Goal: Use online tool/utility: Use online tool/utility

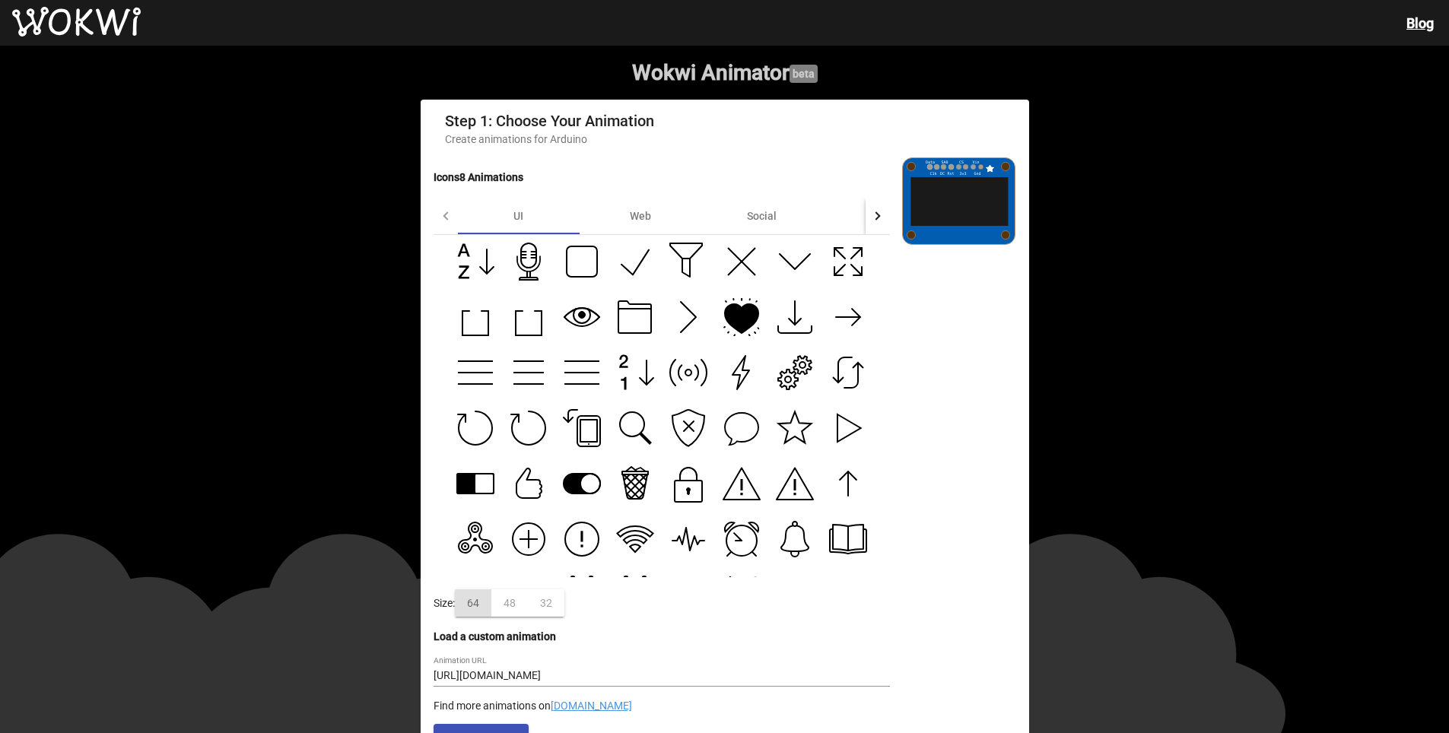
click at [741, 319] on icon at bounding box center [741, 318] width 33 height 29
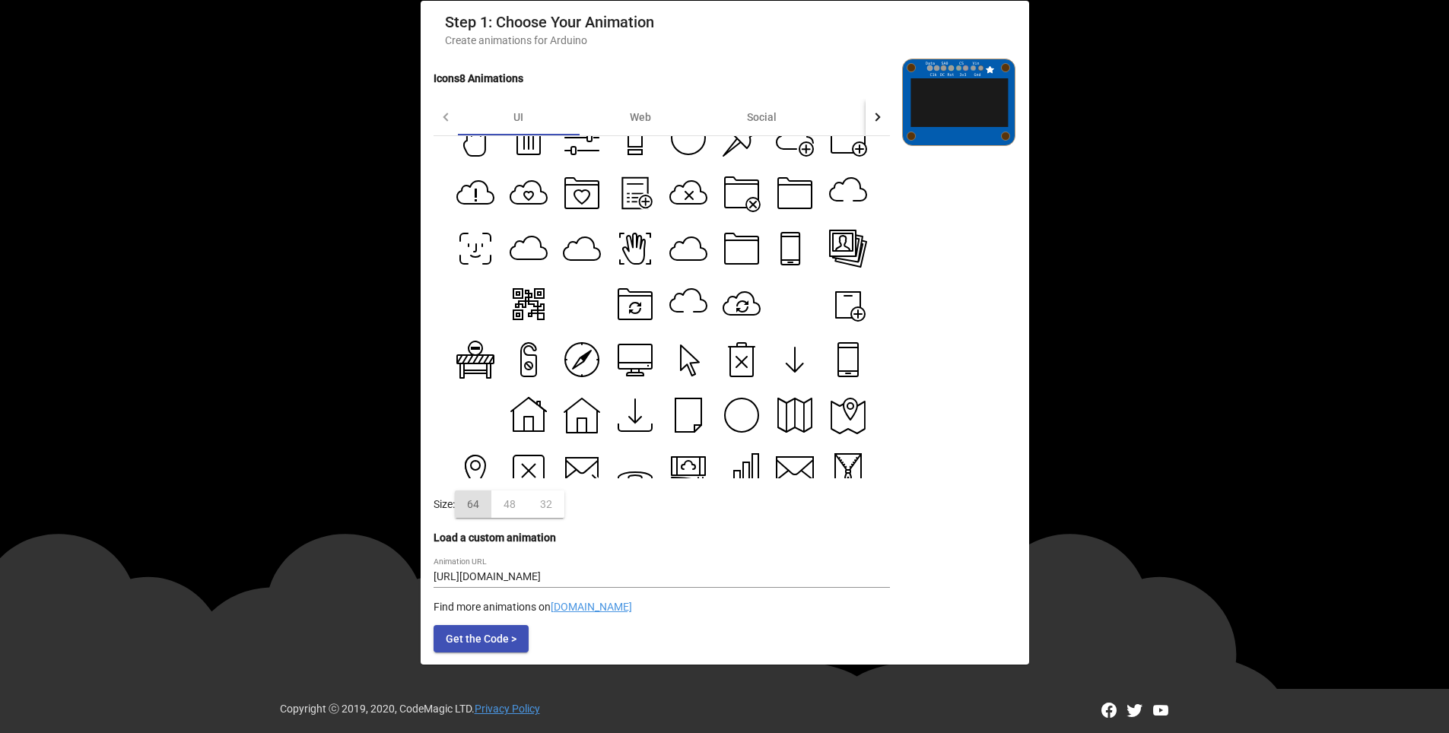
scroll to position [578, 0]
click at [732, 414] on icon at bounding box center [741, 417] width 33 height 33
click at [565, 368] on icon at bounding box center [581, 361] width 33 height 33
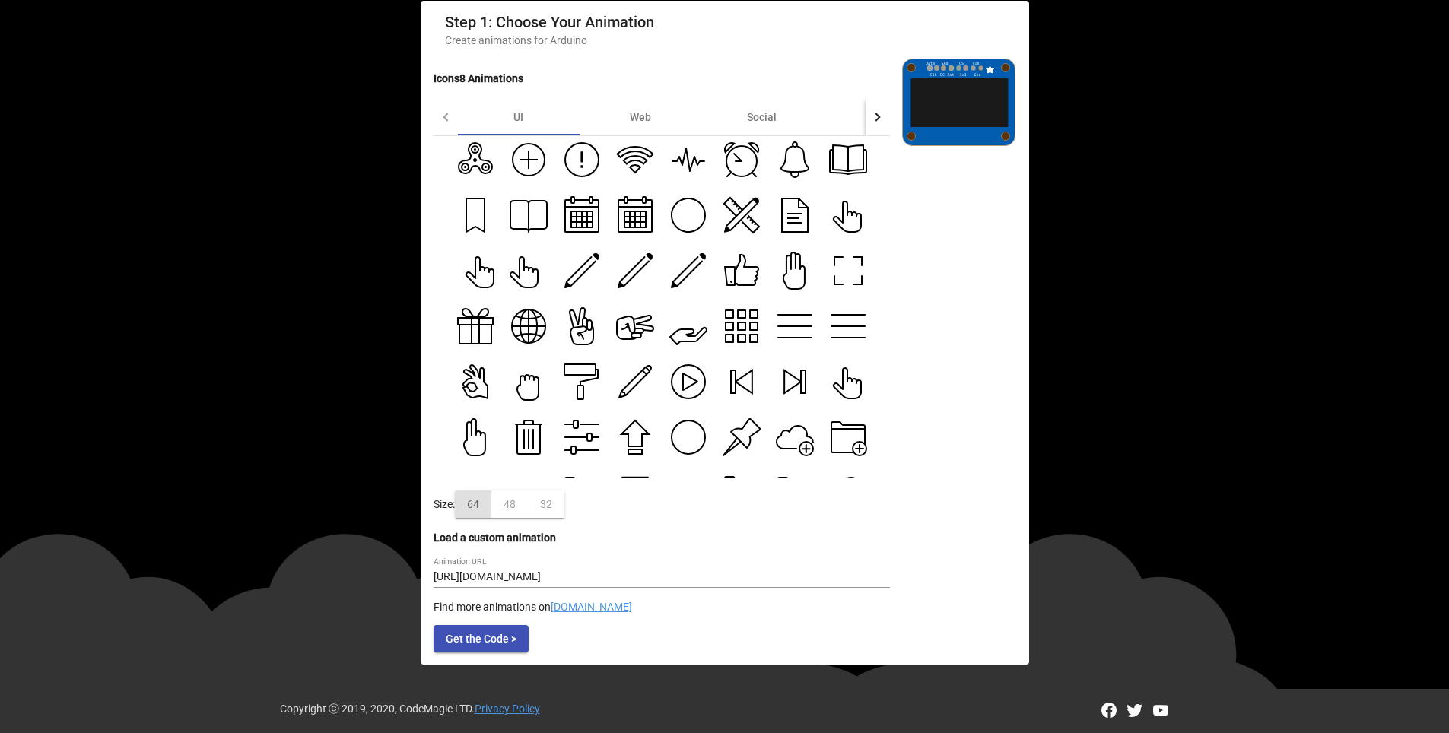
scroll to position [274, 0]
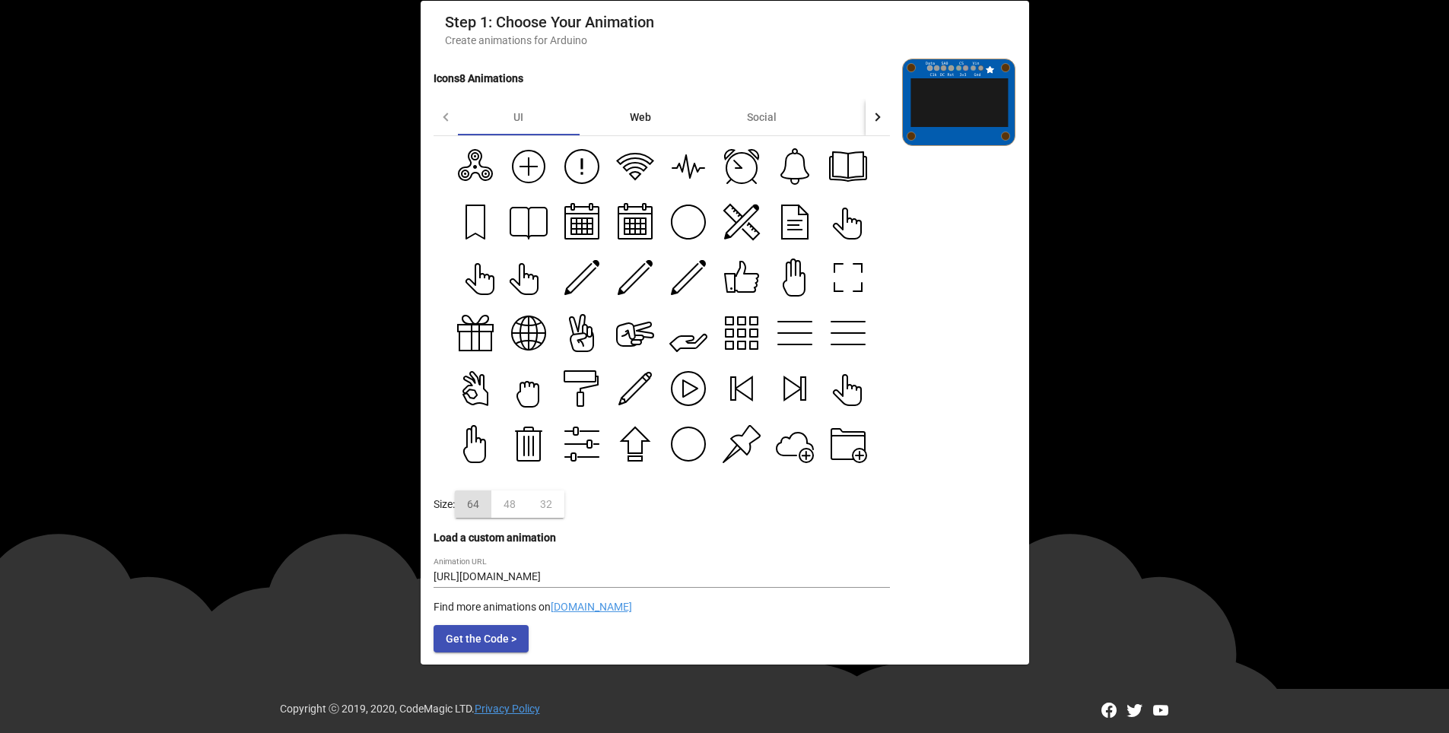
click at [633, 112] on div "Web" at bounding box center [640, 117] width 21 height 12
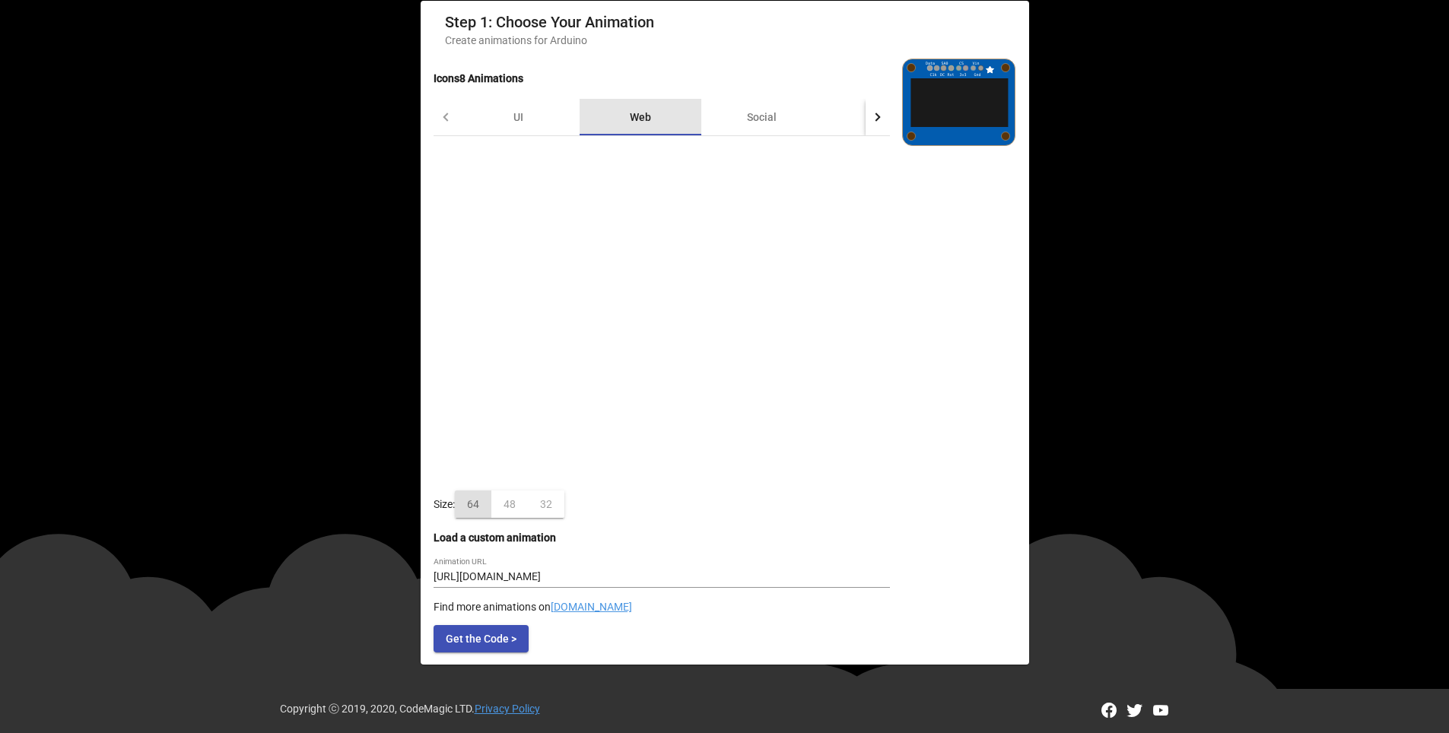
scroll to position [0, 0]
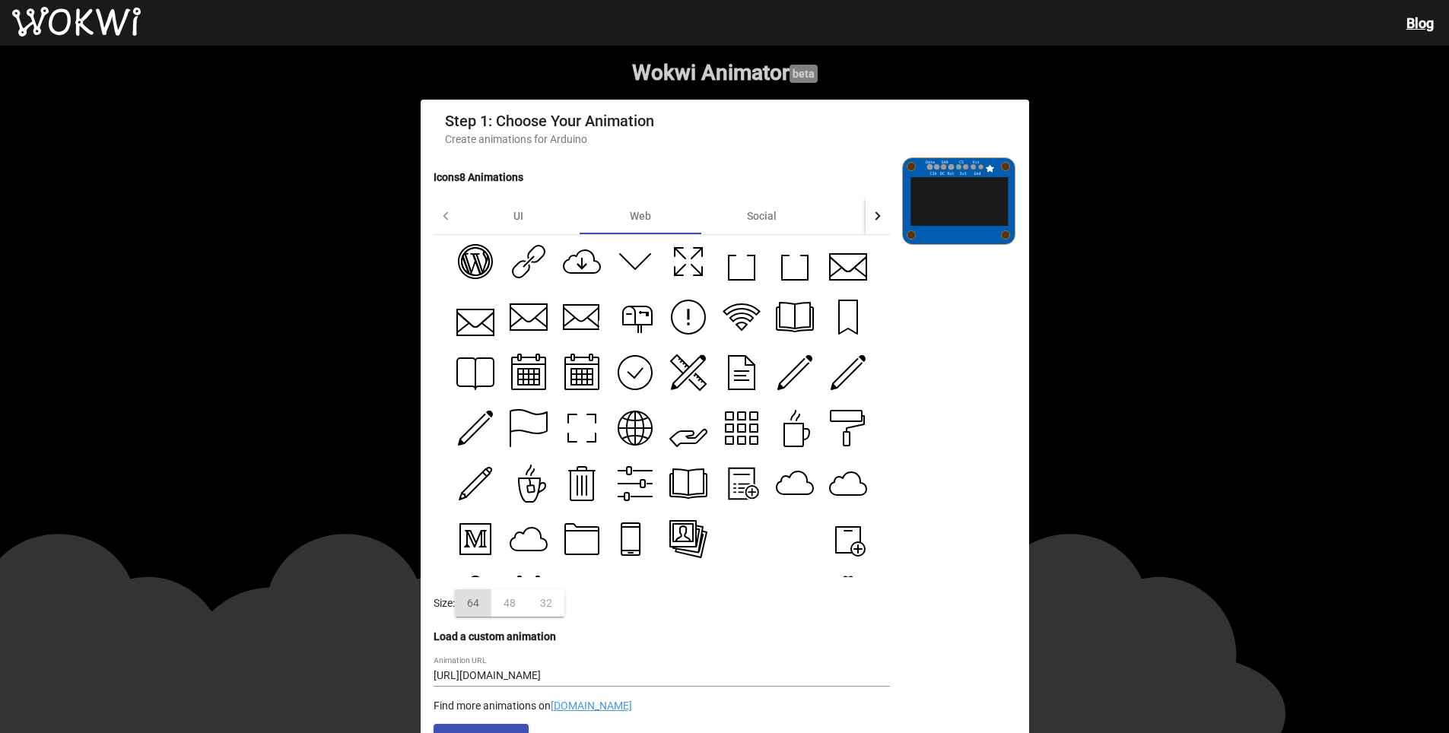
click at [643, 373] on icon at bounding box center [635, 373] width 38 height 38
click at [772, 208] on div "Social" at bounding box center [762, 216] width 122 height 37
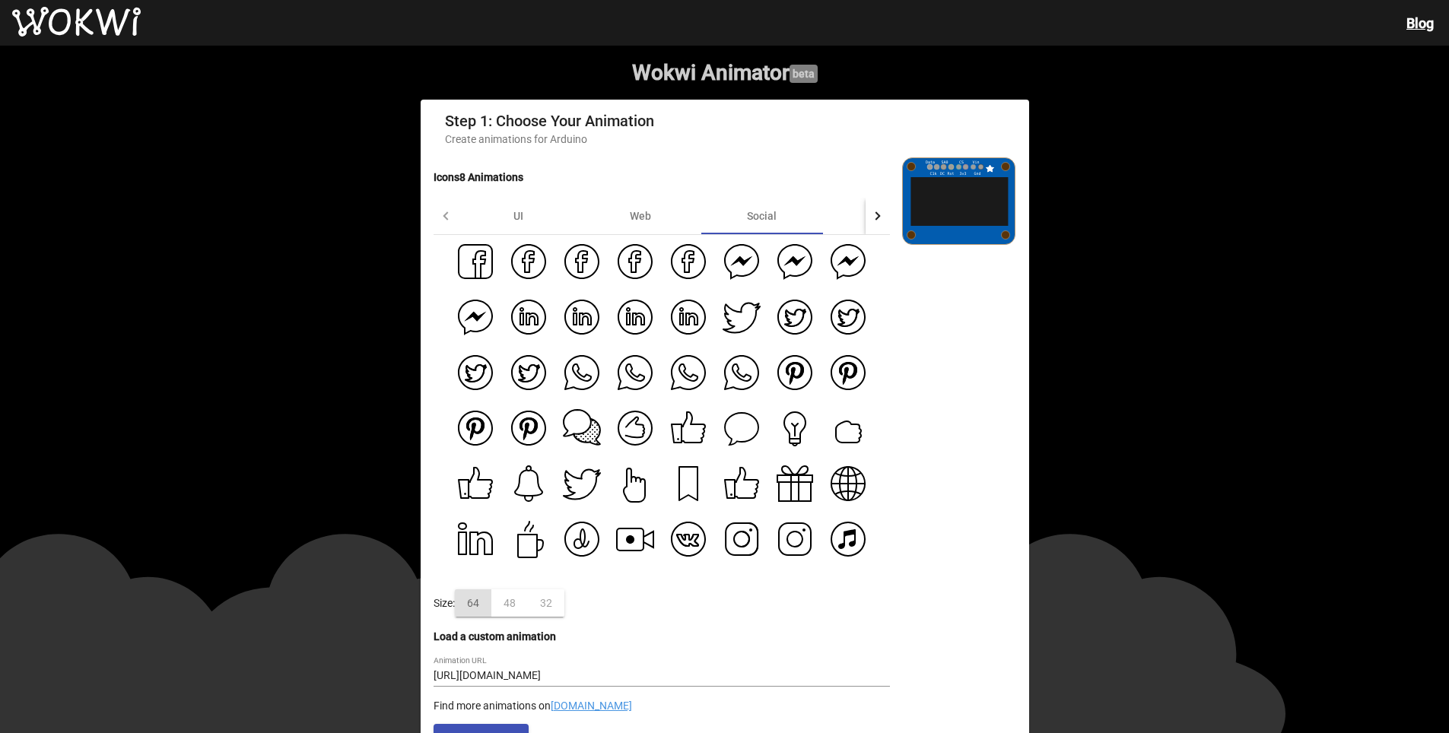
click at [618, 426] on icon at bounding box center [634, 427] width 33 height 33
click at [878, 215] on div at bounding box center [877, 216] width 24 height 37
click at [757, 228] on div "Media" at bounding box center [748, 216] width 122 height 37
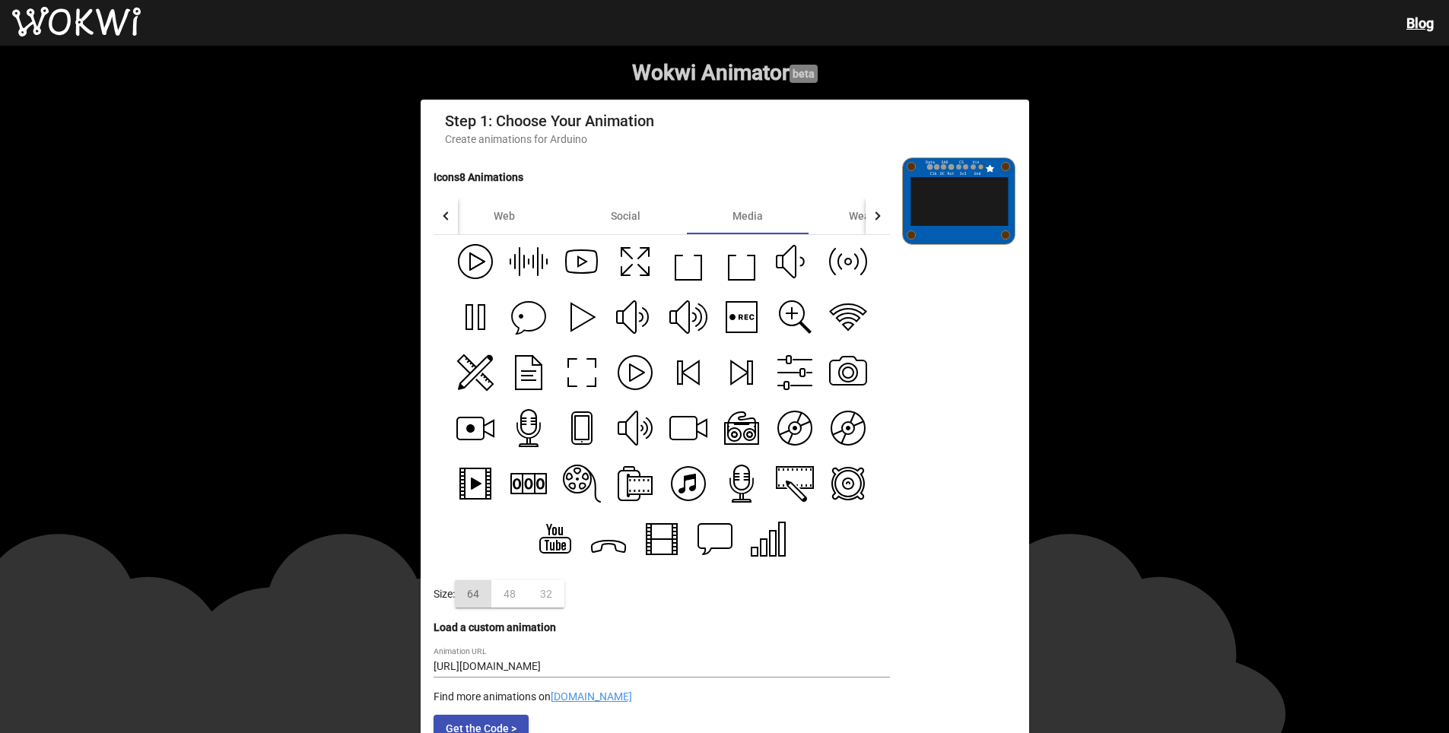
click at [529, 325] on icon at bounding box center [528, 318] width 33 height 32
click at [472, 266] on icon at bounding box center [475, 262] width 38 height 38
click at [875, 220] on div at bounding box center [875, 215] width 8 height 8
click at [719, 227] on div "Ecommerce" at bounding box center [720, 216] width 122 height 37
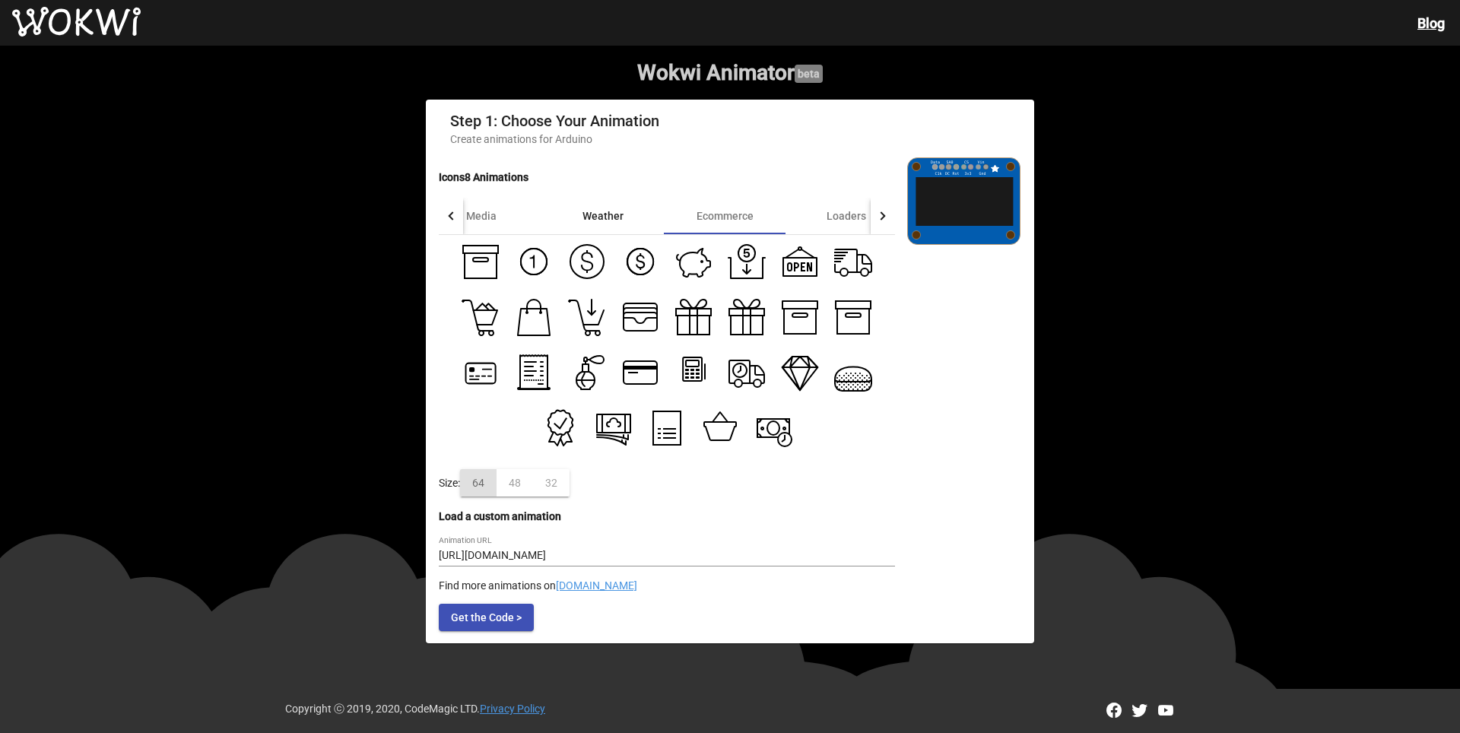
click at [616, 222] on div "Weather" at bounding box center [603, 216] width 41 height 12
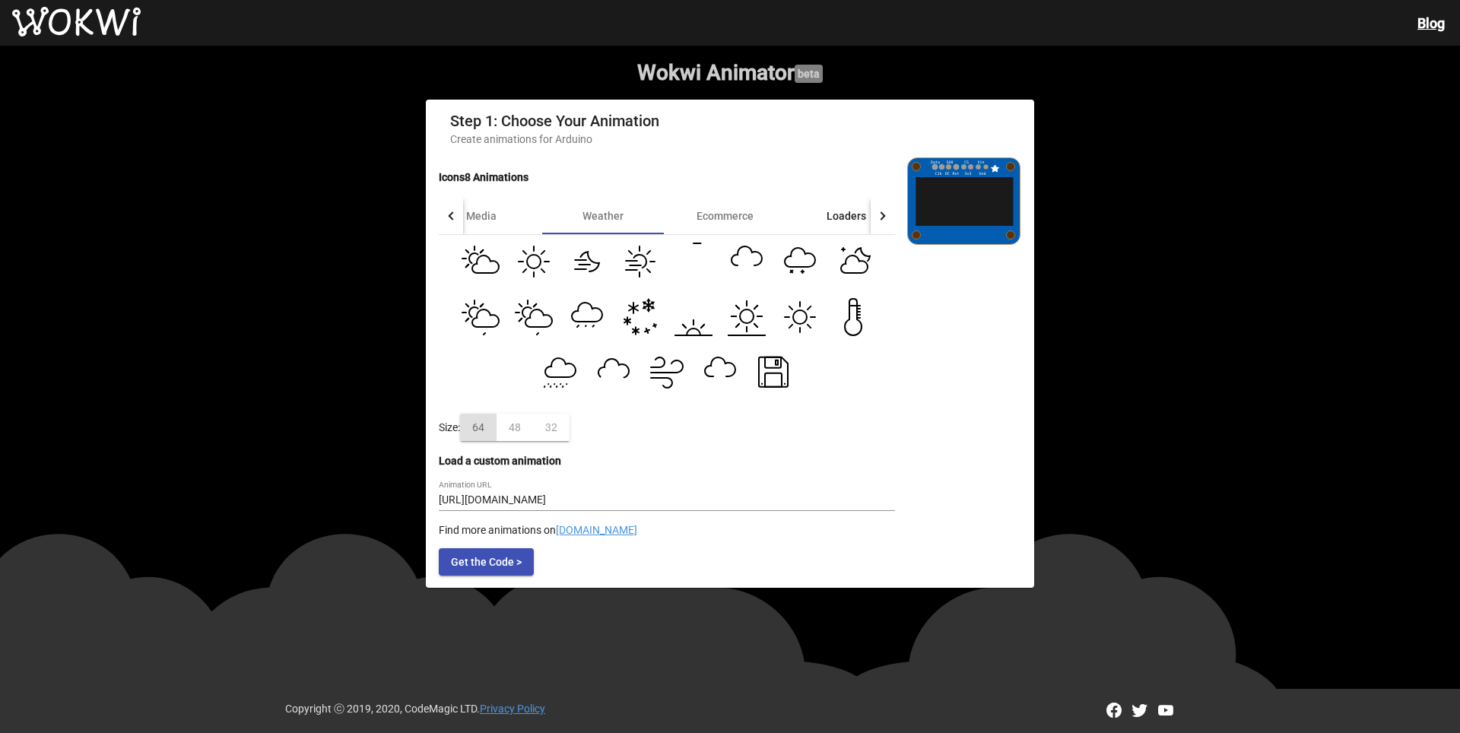
click at [842, 215] on div "Loaders" at bounding box center [847, 216] width 40 height 12
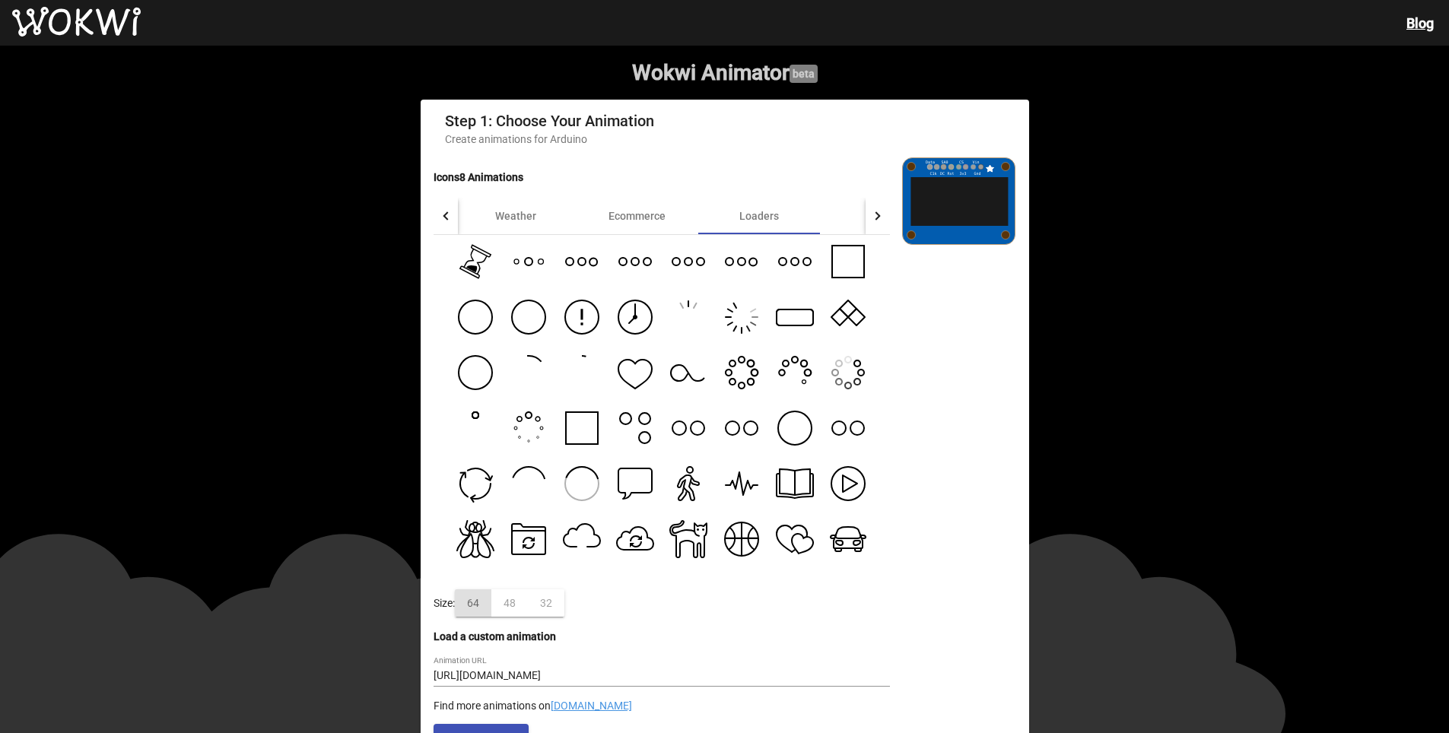
click at [473, 271] on icon at bounding box center [475, 262] width 38 height 38
click at [879, 223] on div at bounding box center [877, 216] width 24 height 37
click at [868, 218] on div at bounding box center [877, 216] width 24 height 37
click at [827, 212] on div "Sports" at bounding box center [838, 216] width 122 height 37
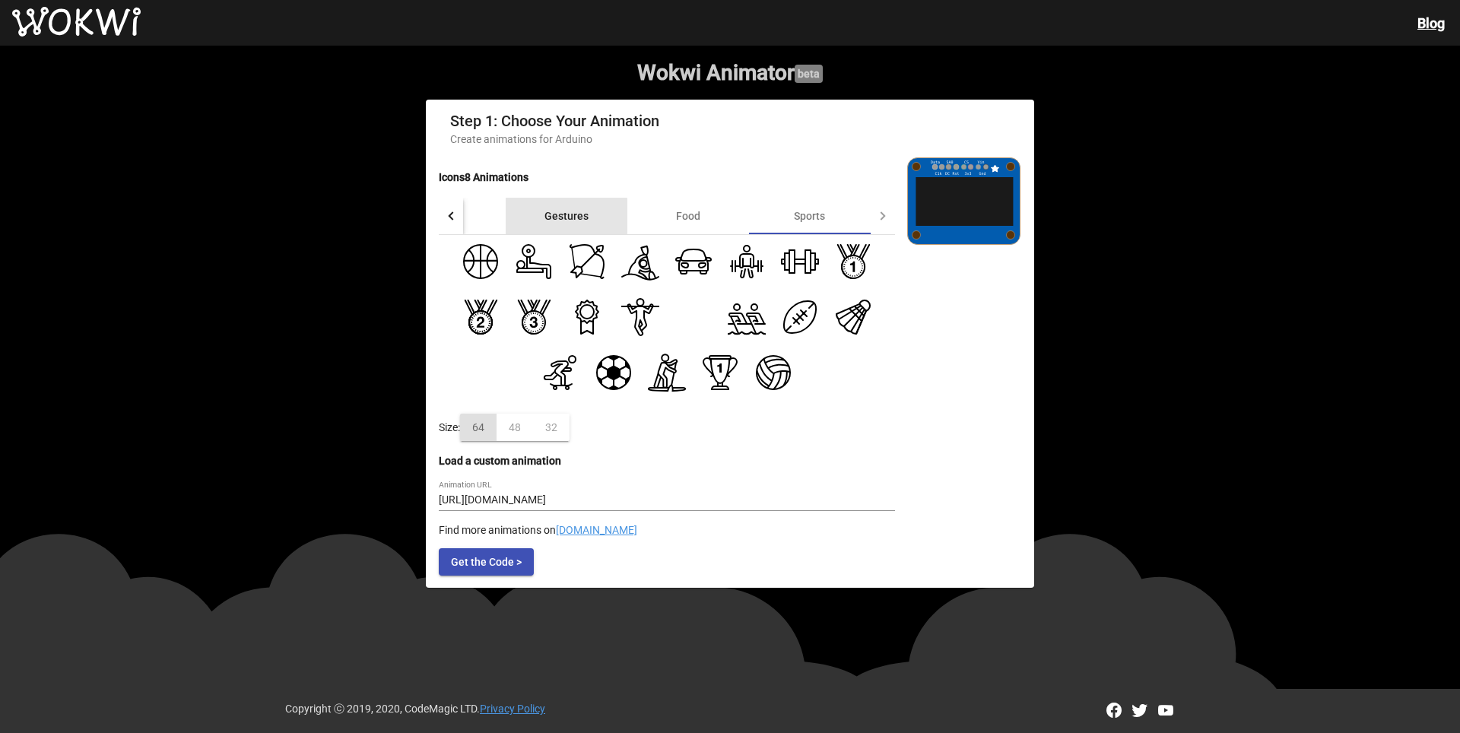
click at [560, 221] on div "Gestures" at bounding box center [566, 216] width 44 height 12
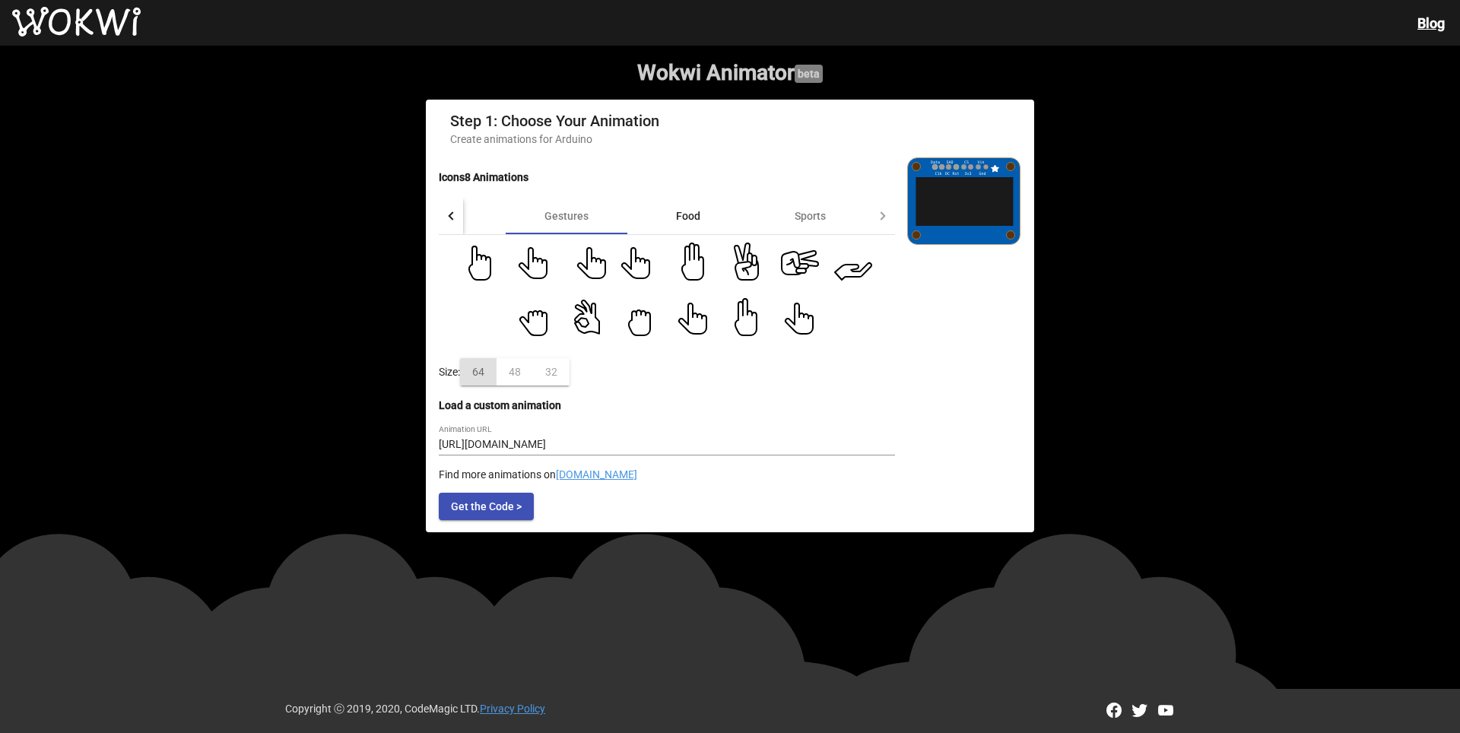
click at [690, 222] on div "Food" at bounding box center [688, 216] width 24 height 12
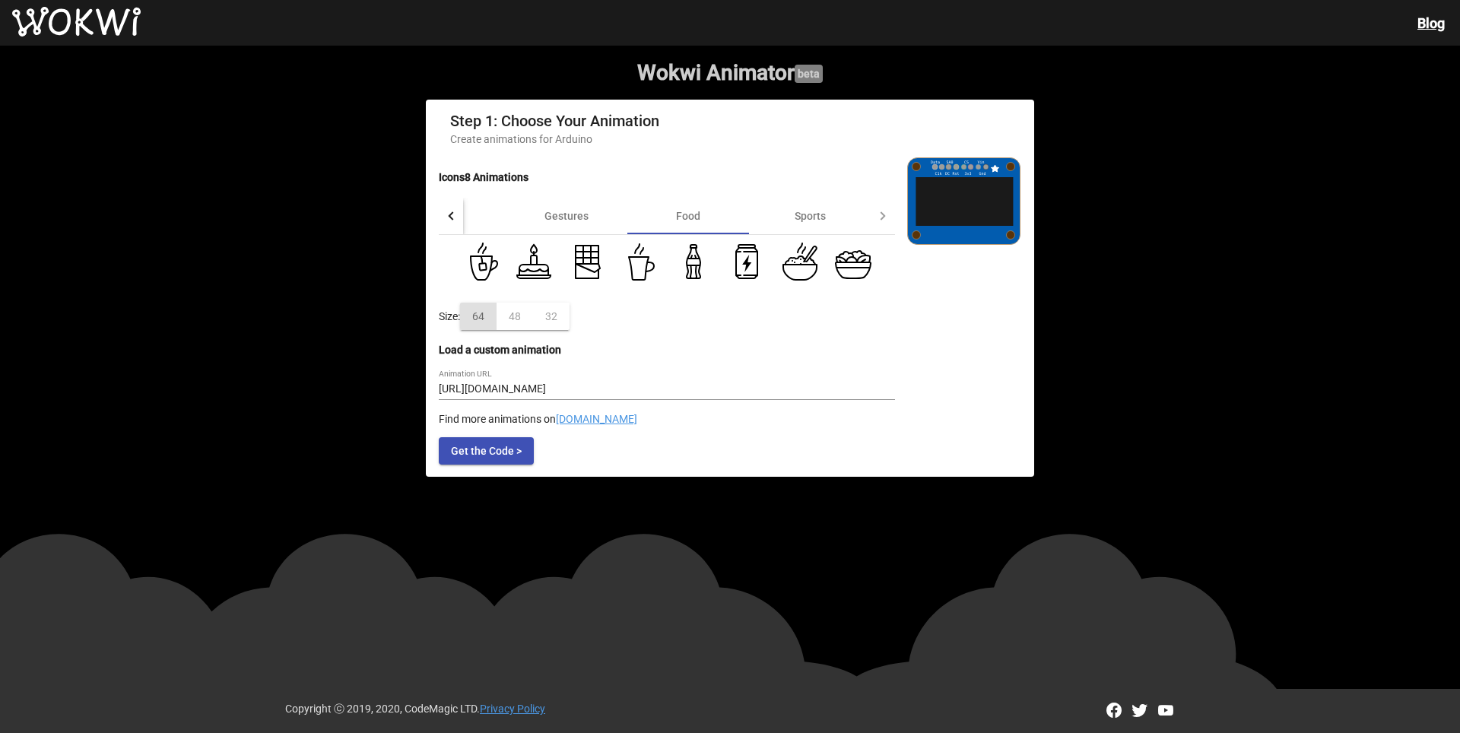
click at [876, 221] on div at bounding box center [883, 216] width 24 height 37
click at [884, 223] on div at bounding box center [883, 216] width 24 height 37
click at [877, 220] on div at bounding box center [881, 215] width 8 height 8
click at [799, 275] on icon at bounding box center [799, 272] width 33 height 15
type input "https://maxst.icons8.com/vue-static/landings/animated-icons/icons/porridge/porr…"
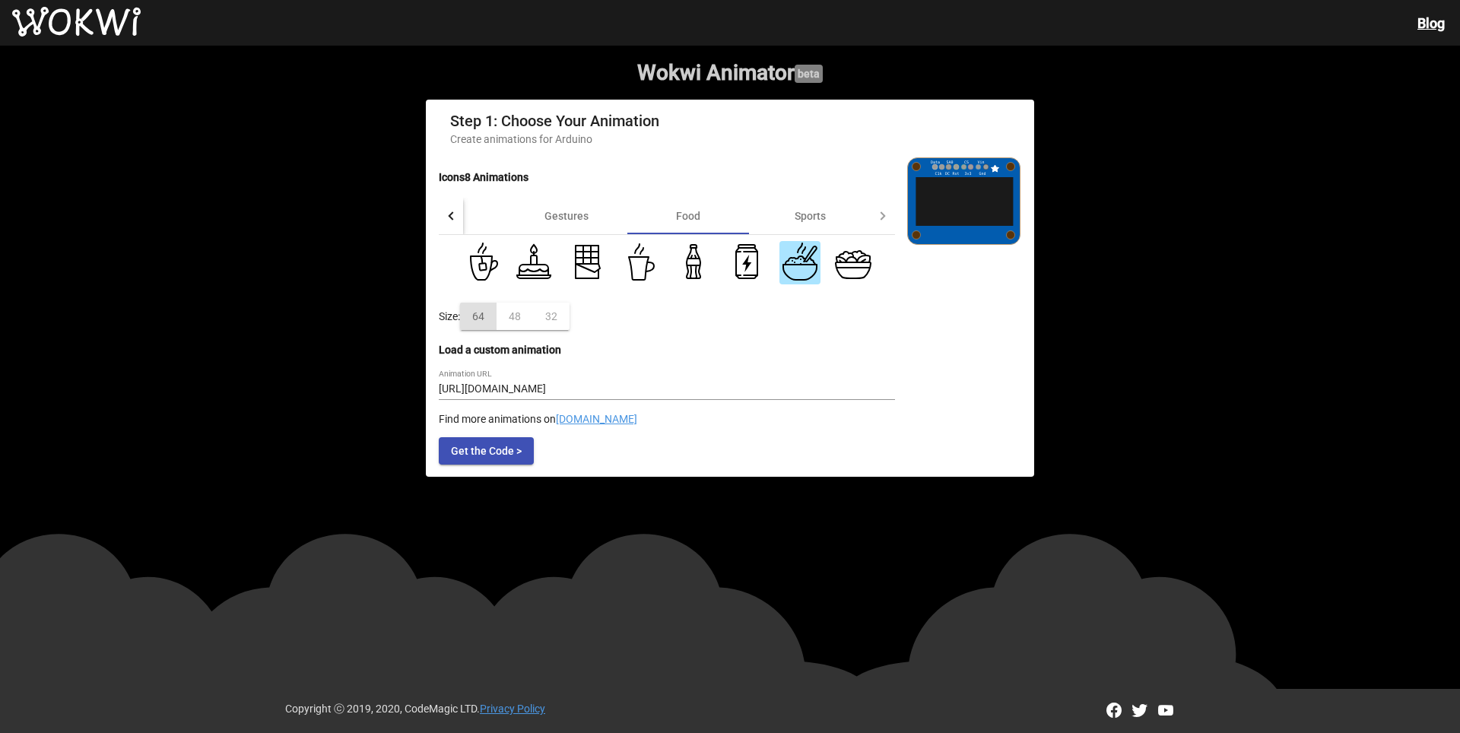
click at [467, 456] on span "Get the Code >" at bounding box center [486, 451] width 71 height 12
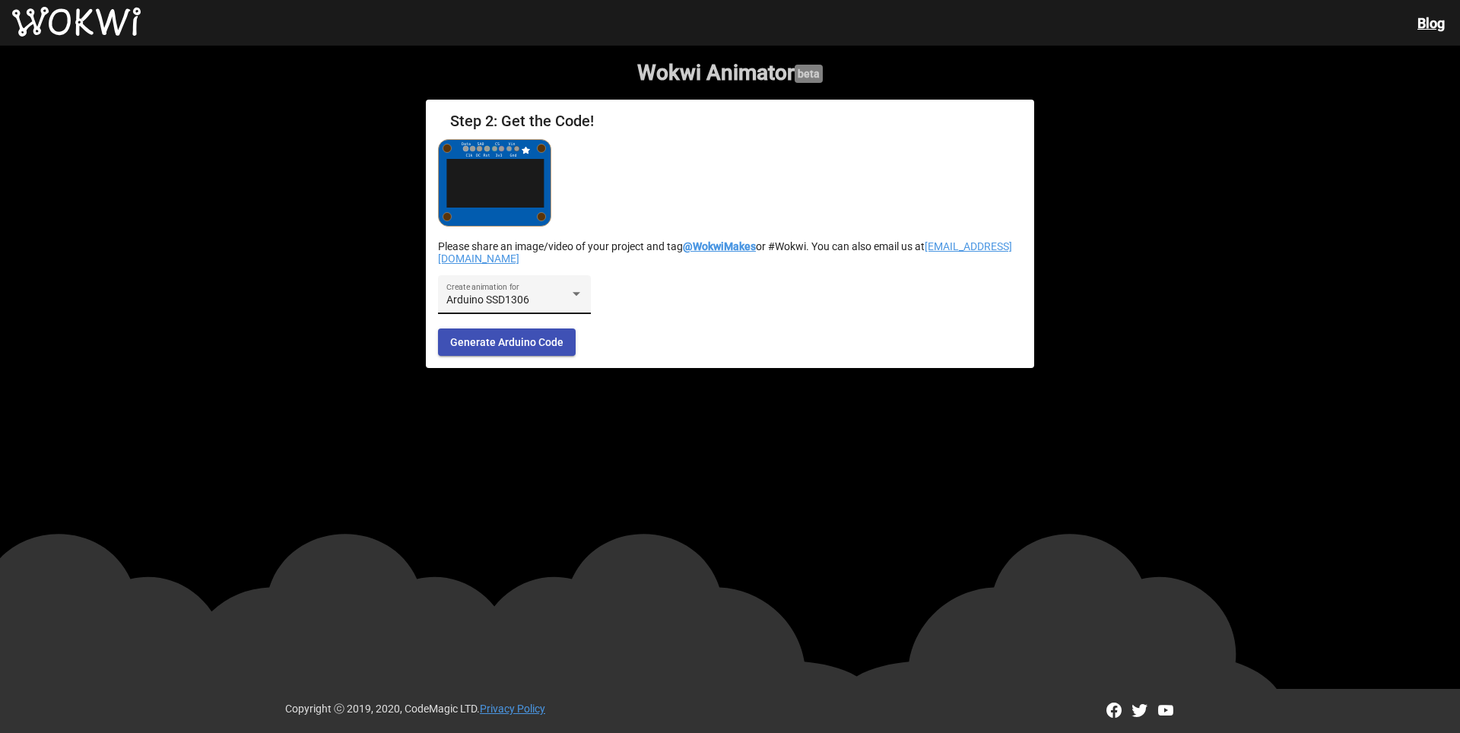
click at [568, 295] on div "Arduino SSD1306 Create animation for" at bounding box center [514, 298] width 137 height 31
click at [678, 288] on div at bounding box center [730, 366] width 1460 height 733
click at [532, 346] on span "Generate Arduino Code" at bounding box center [506, 342] width 113 height 12
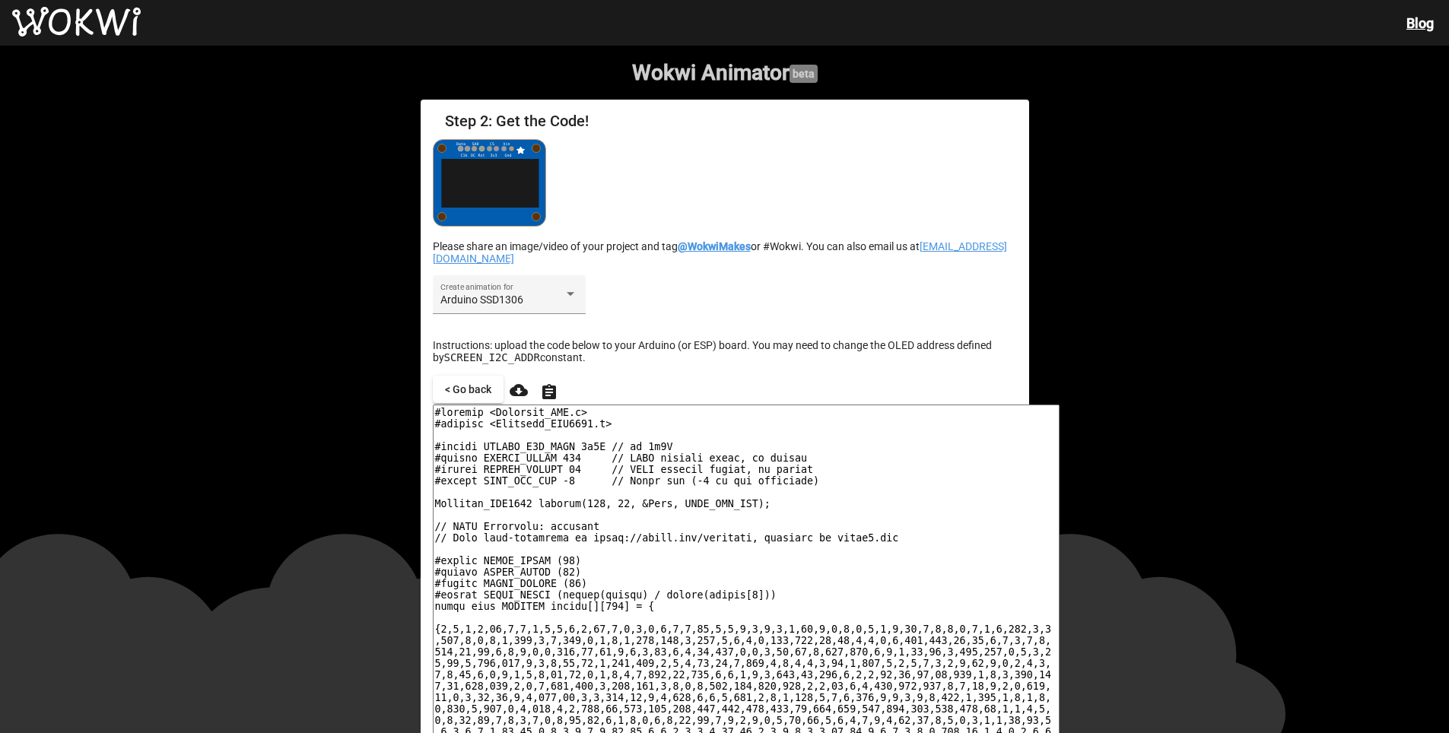
click at [722, 83] on h1 "Wokwi Animator beta" at bounding box center [724, 72] width 1449 height 25
click at [1306, 151] on wokwi-animator "Wokwi Animator beta Step 2: Get the Code! Please share an image/video of your p…" at bounding box center [724, 463] width 1449 height 834
click at [712, 76] on h1 "Wokwi Animator beta" at bounding box center [724, 72] width 1449 height 25
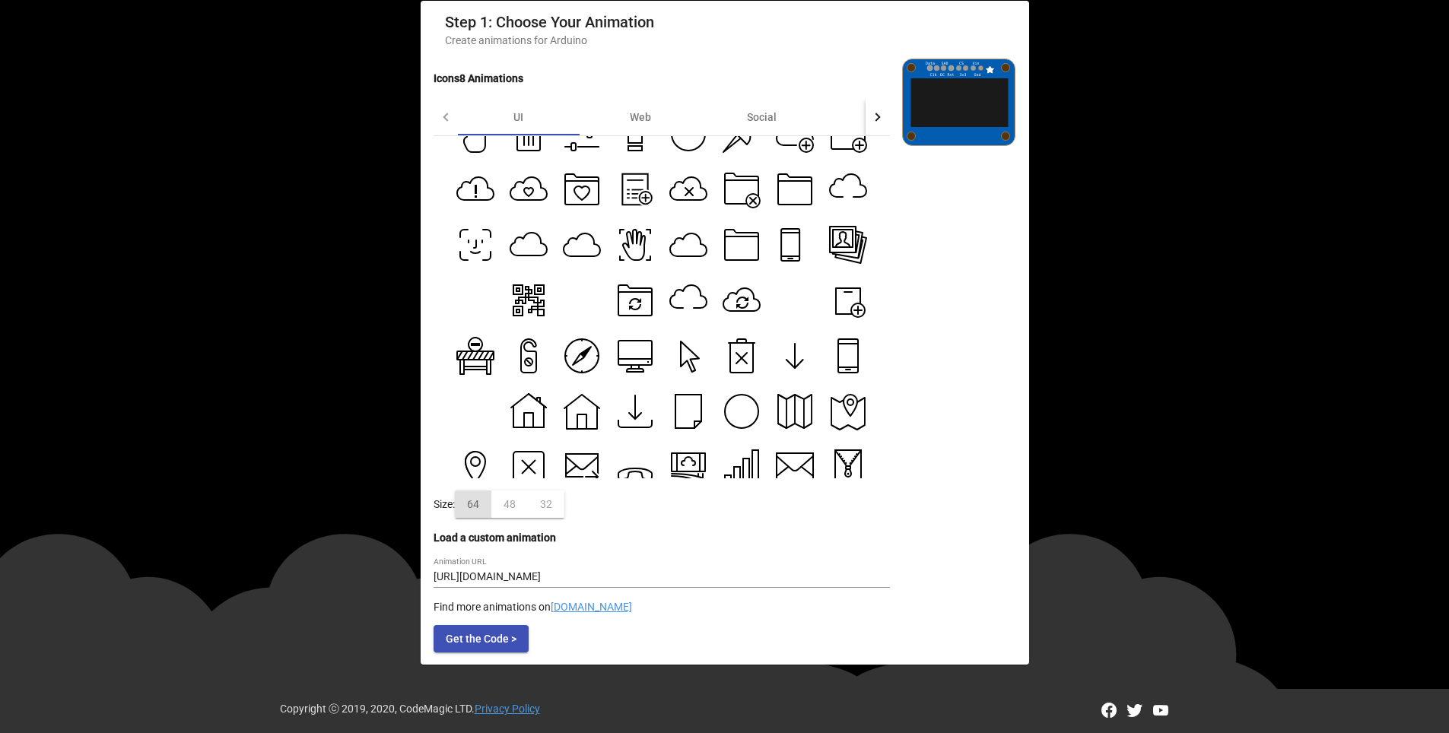
scroll to position [560, 0]
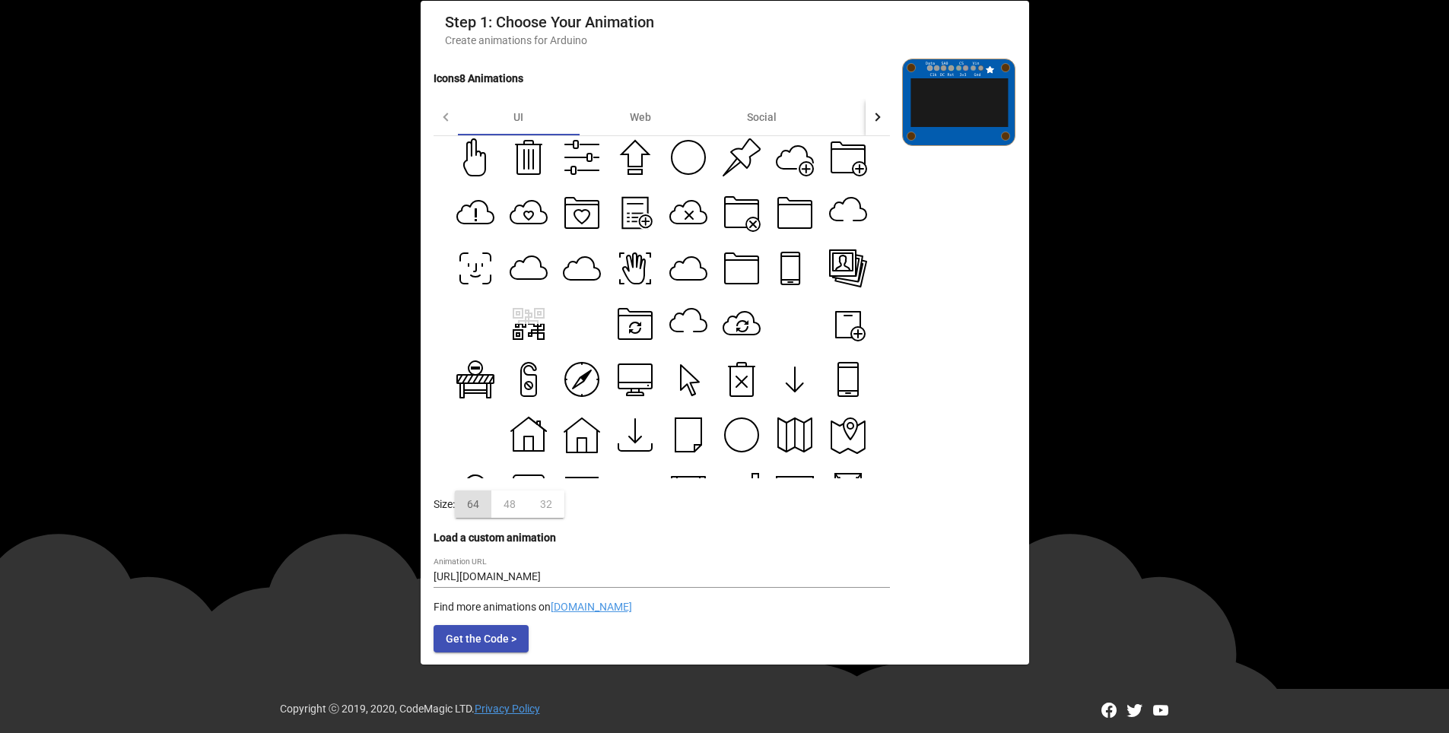
click at [532, 332] on g at bounding box center [528, 322] width 35 height 32
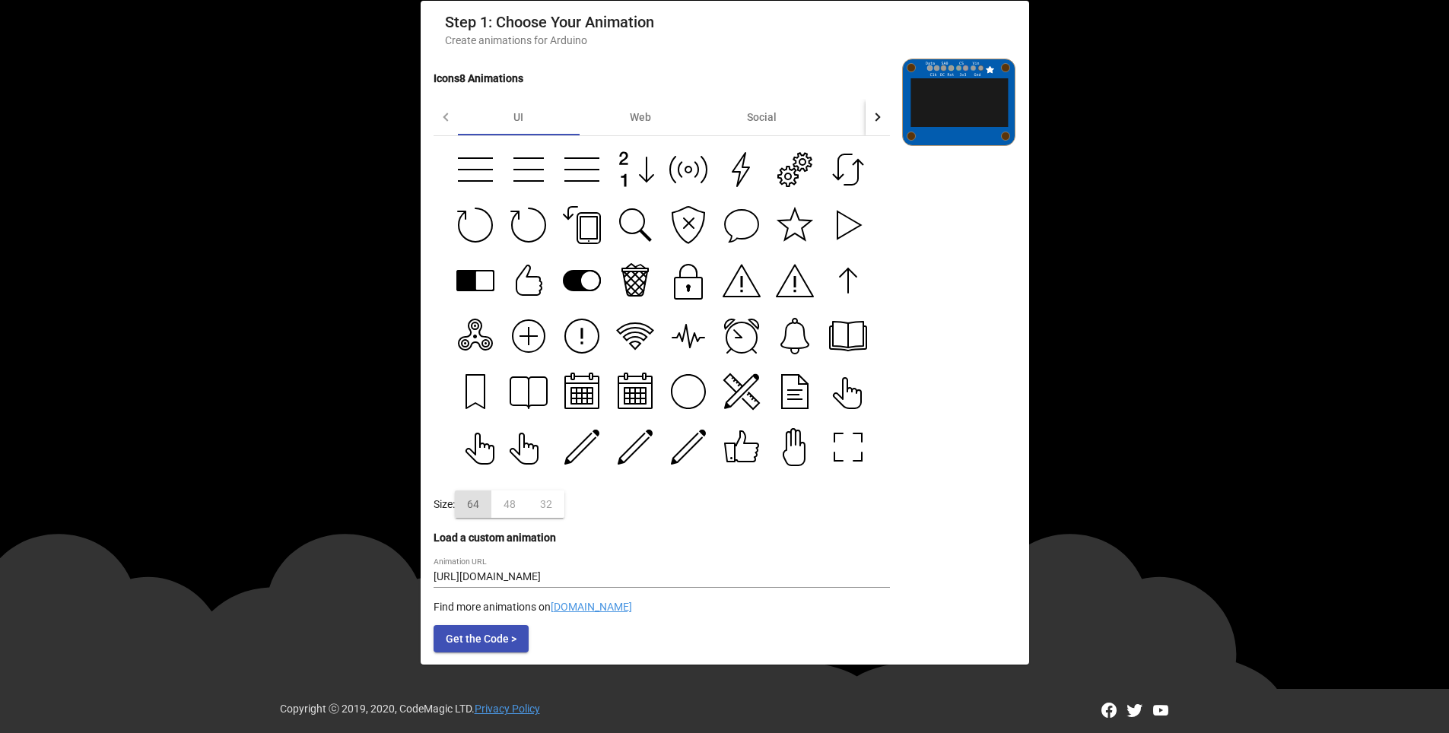
scroll to position [28, 0]
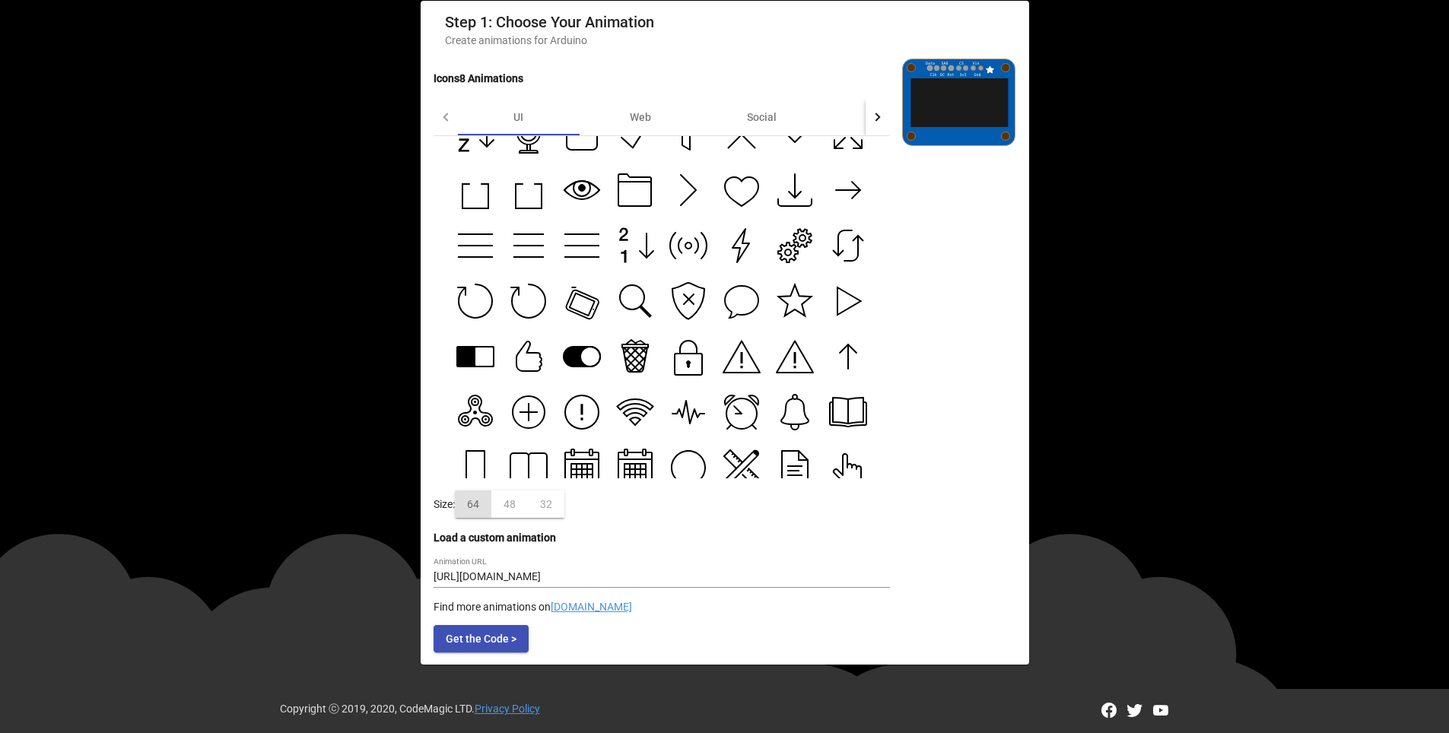
click at [583, 294] on icon at bounding box center [582, 304] width 34 height 30
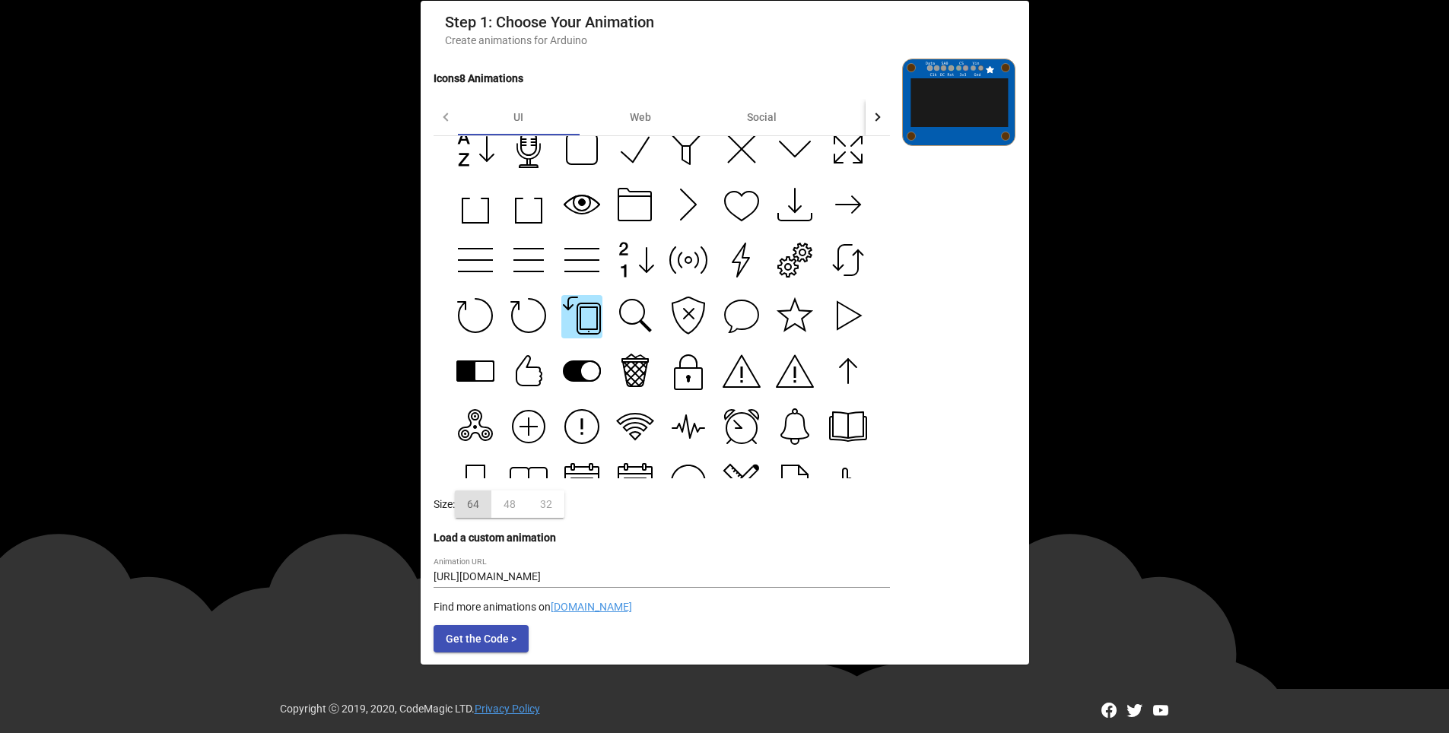
scroll to position [0, 0]
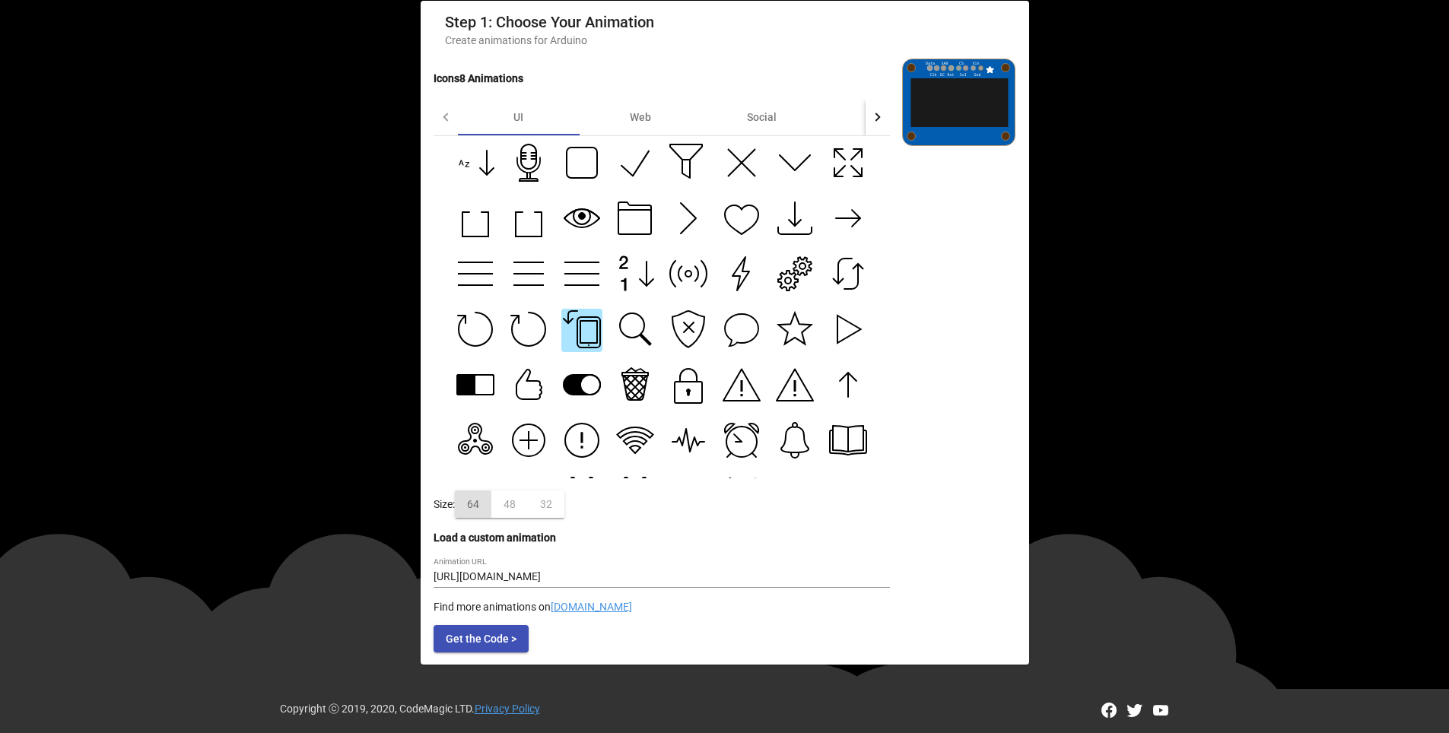
click at [483, 160] on icon at bounding box center [475, 163] width 38 height 38
click at [669, 211] on icon at bounding box center [688, 218] width 38 height 38
click at [842, 217] on icon at bounding box center [848, 218] width 38 height 38
click at [794, 274] on icon at bounding box center [795, 274] width 38 height 38
click at [684, 271] on g at bounding box center [688, 274] width 37 height 37
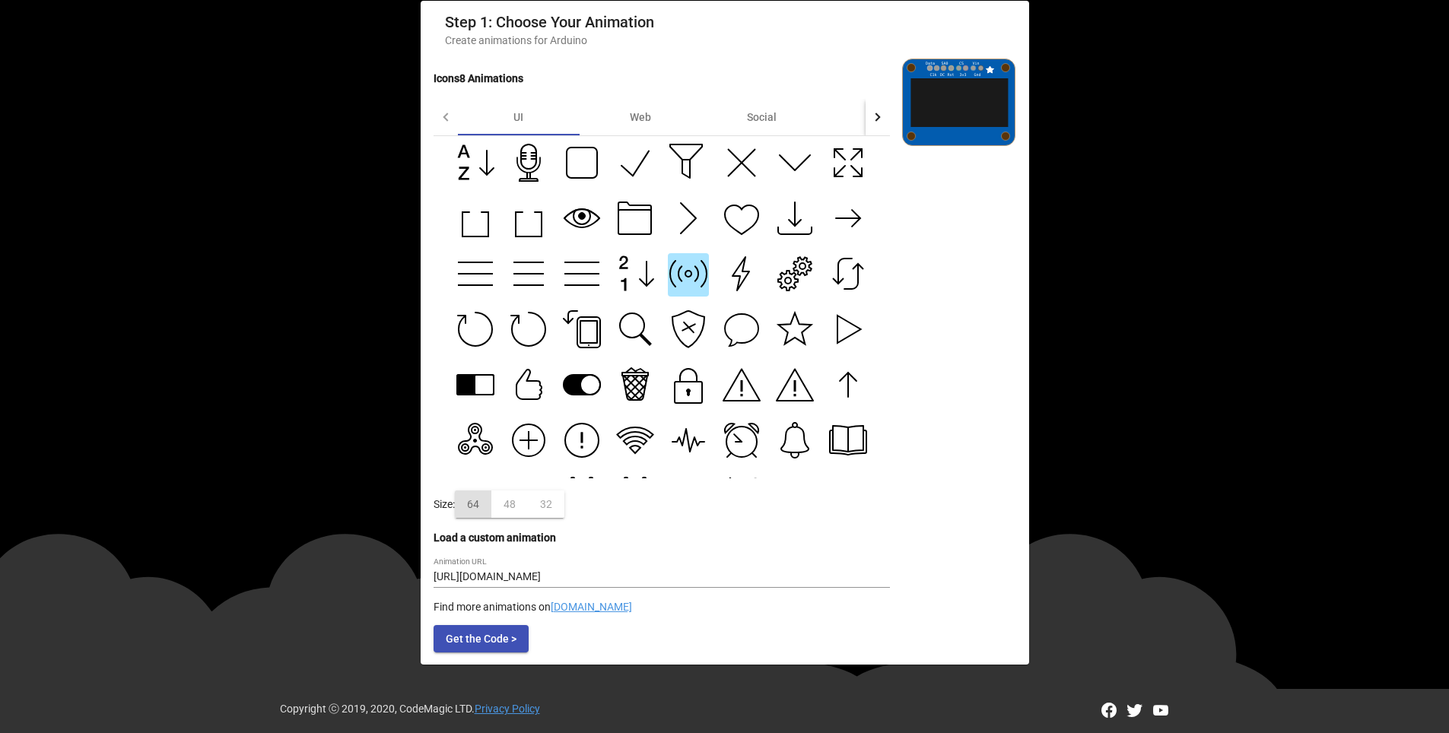
click at [684, 325] on g at bounding box center [688, 329] width 32 height 37
click at [625, 376] on icon at bounding box center [631, 375] width 18 height 17
click at [636, 124] on div "Web" at bounding box center [640, 117] width 122 height 37
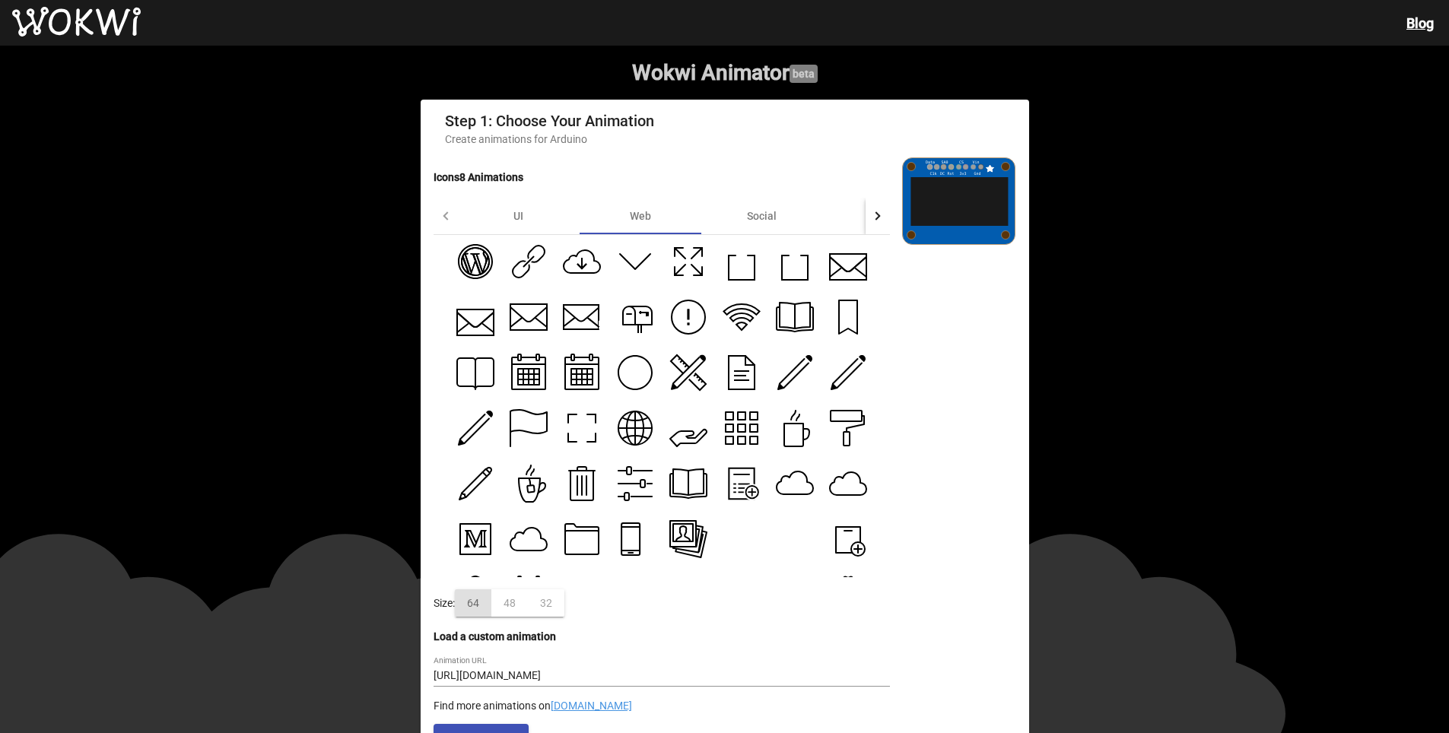
click at [446, 220] on div at bounding box center [447, 215] width 8 height 8
click at [511, 222] on div "UI" at bounding box center [519, 216] width 122 height 37
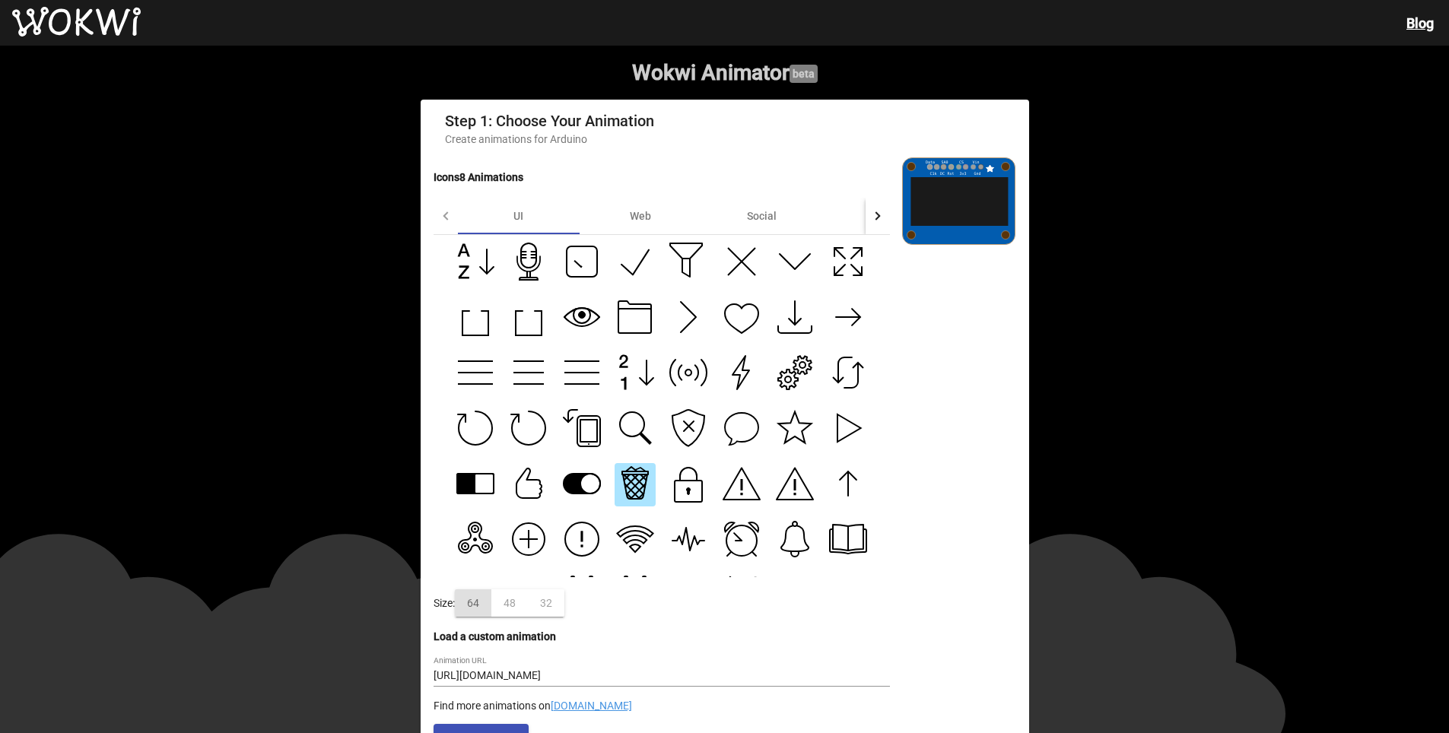
click at [574, 265] on icon at bounding box center [582, 261] width 30 height 30
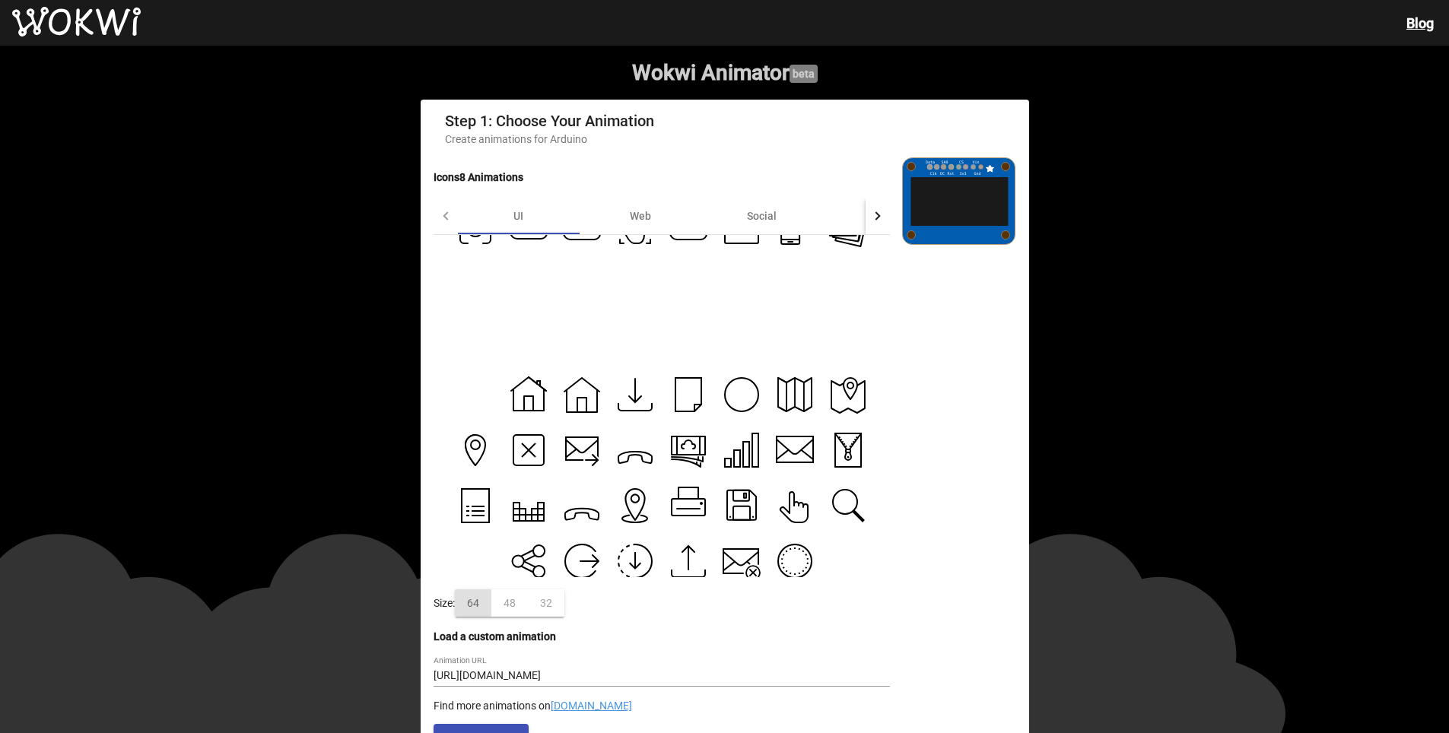
scroll to position [713, 0]
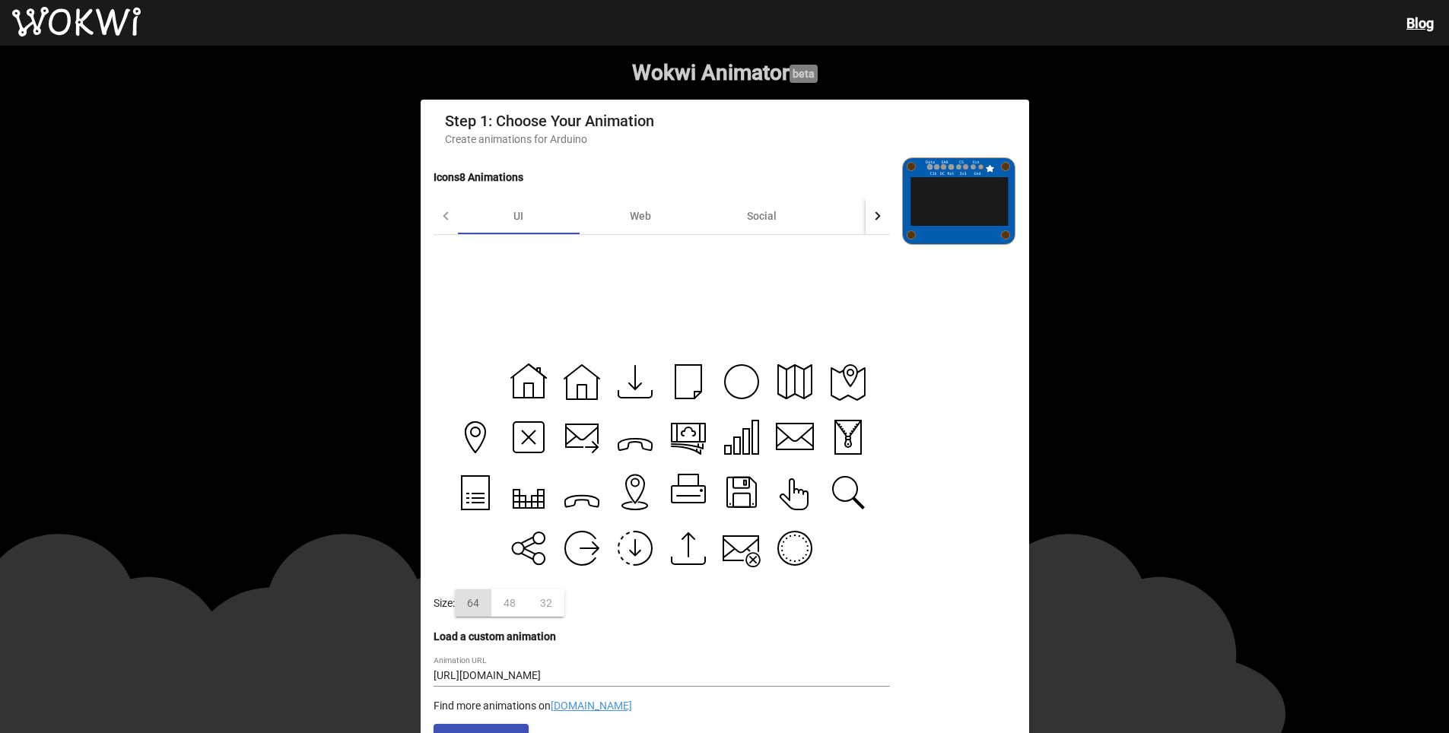
click at [637, 502] on icon at bounding box center [635, 493] width 38 height 38
click at [624, 429] on icon at bounding box center [635, 437] width 38 height 38
click at [790, 214] on div "Social" at bounding box center [762, 216] width 122 height 37
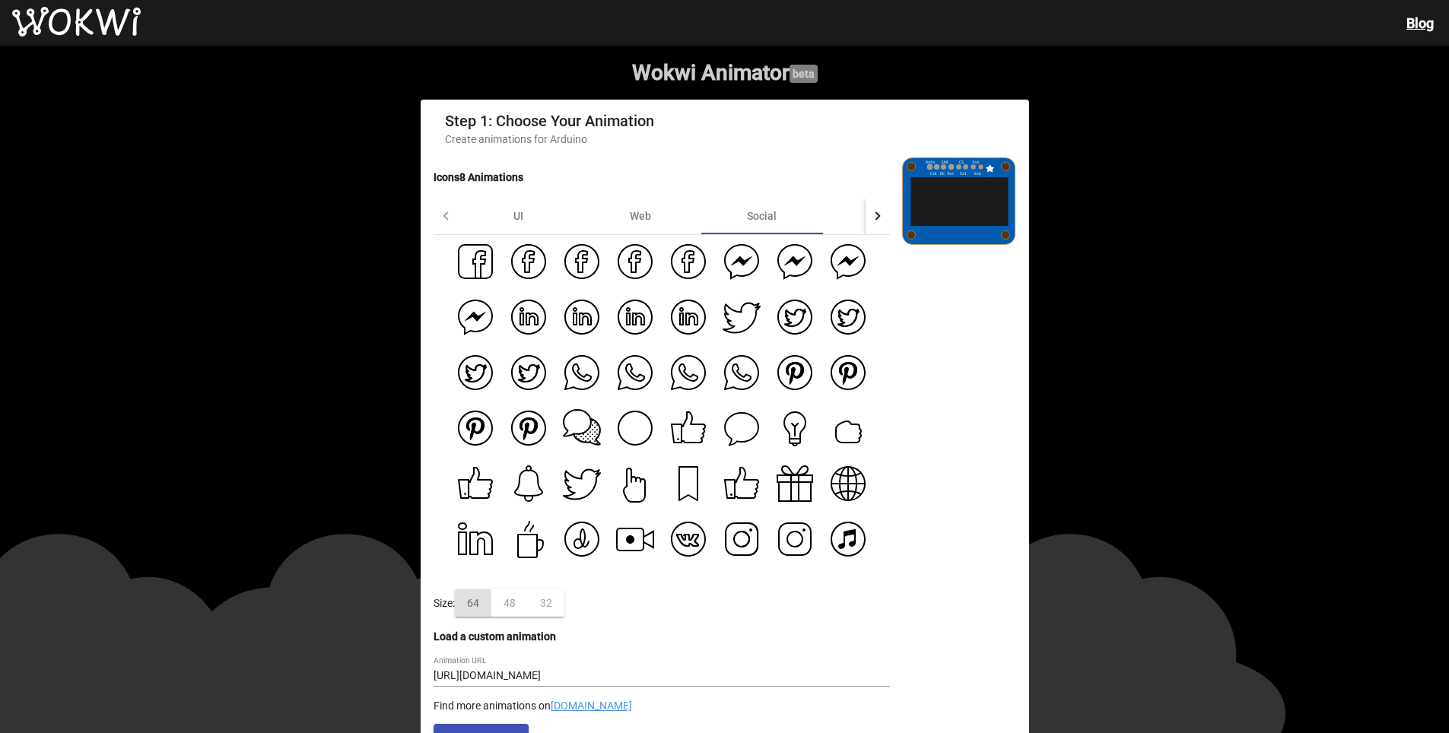
click at [871, 220] on div at bounding box center [877, 216] width 24 height 37
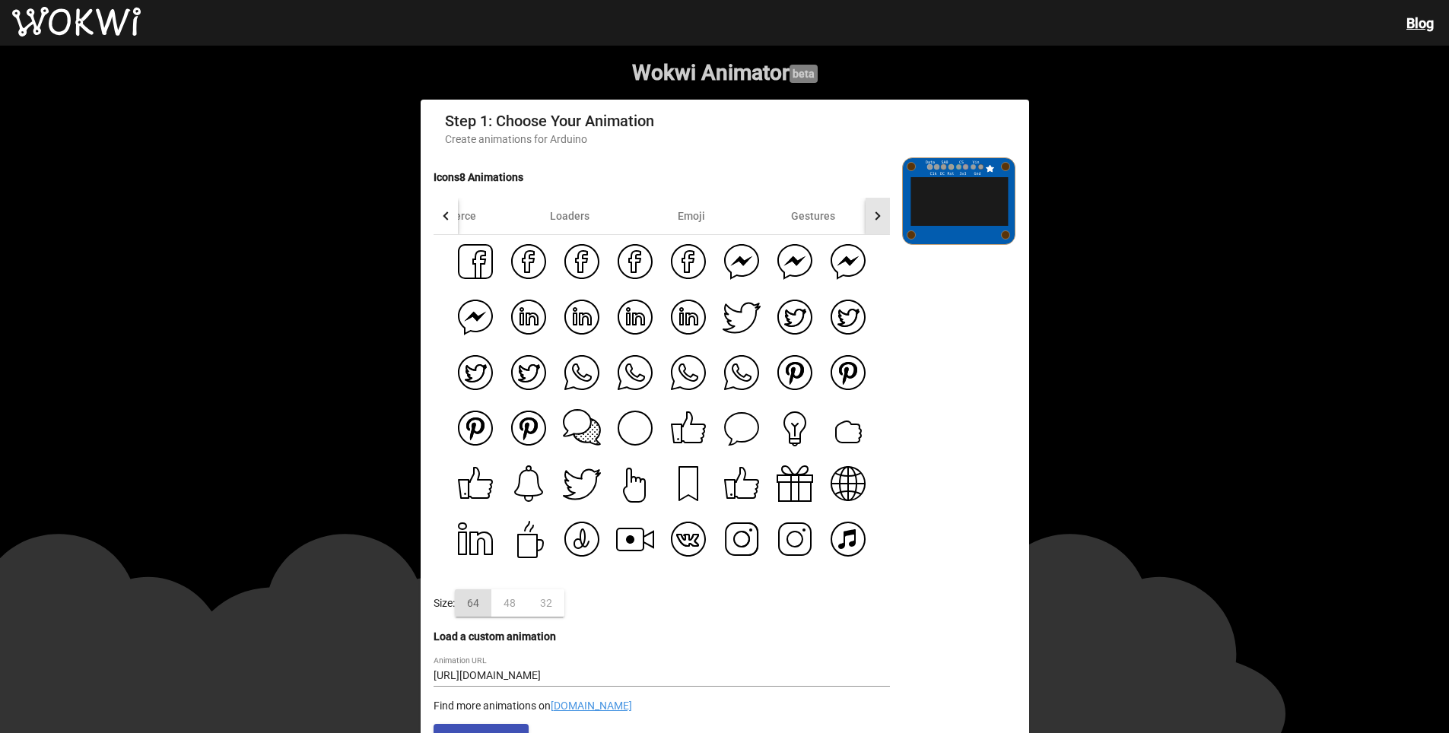
click at [871, 220] on div at bounding box center [877, 216] width 24 height 37
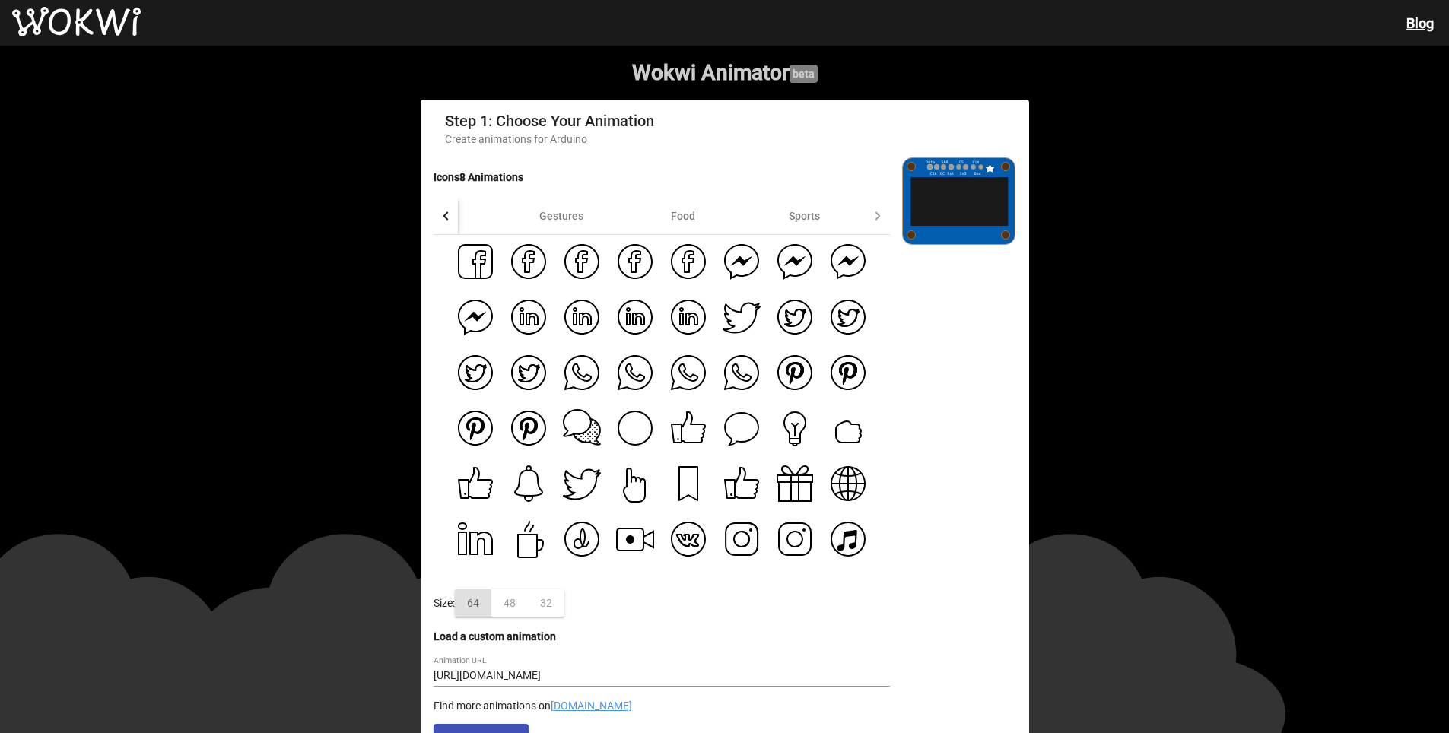
click at [836, 548] on icon at bounding box center [847, 538] width 33 height 33
click at [521, 379] on icon at bounding box center [529, 373] width 38 height 38
click at [471, 322] on icon at bounding box center [474, 315] width 24 height 11
click at [626, 540] on icon at bounding box center [630, 539] width 8 height 8
type input "[URL][DOMAIN_NAME]"
